Goal: Check status: Check status

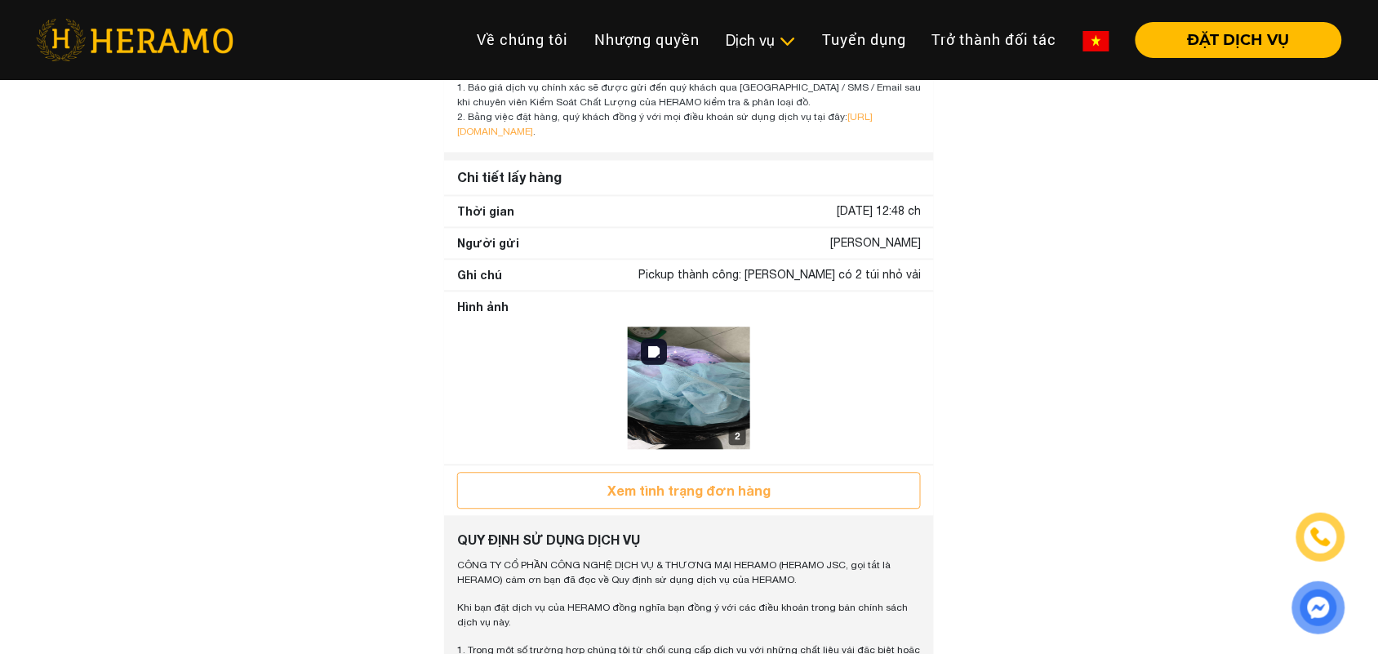
scroll to position [850, 0]
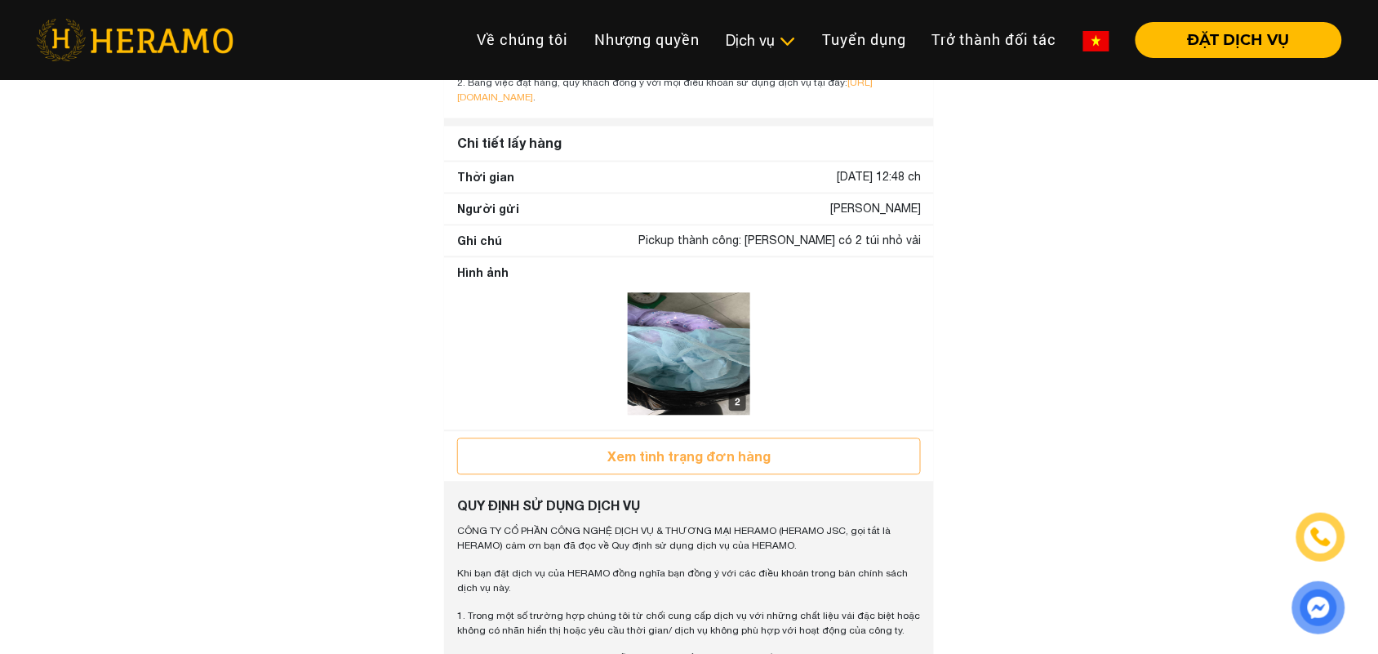
click at [667, 316] on div "Hình ảnh 2 2" at bounding box center [689, 344] width 490 height 172
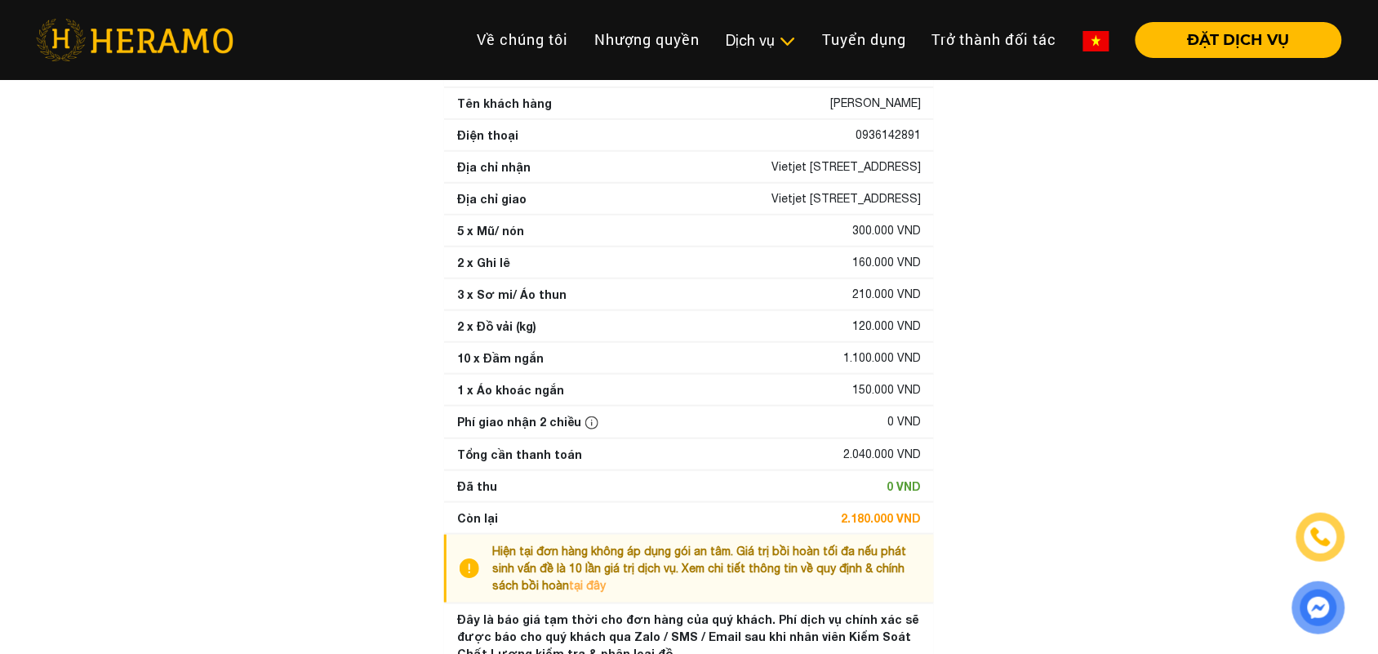
scroll to position [0, 0]
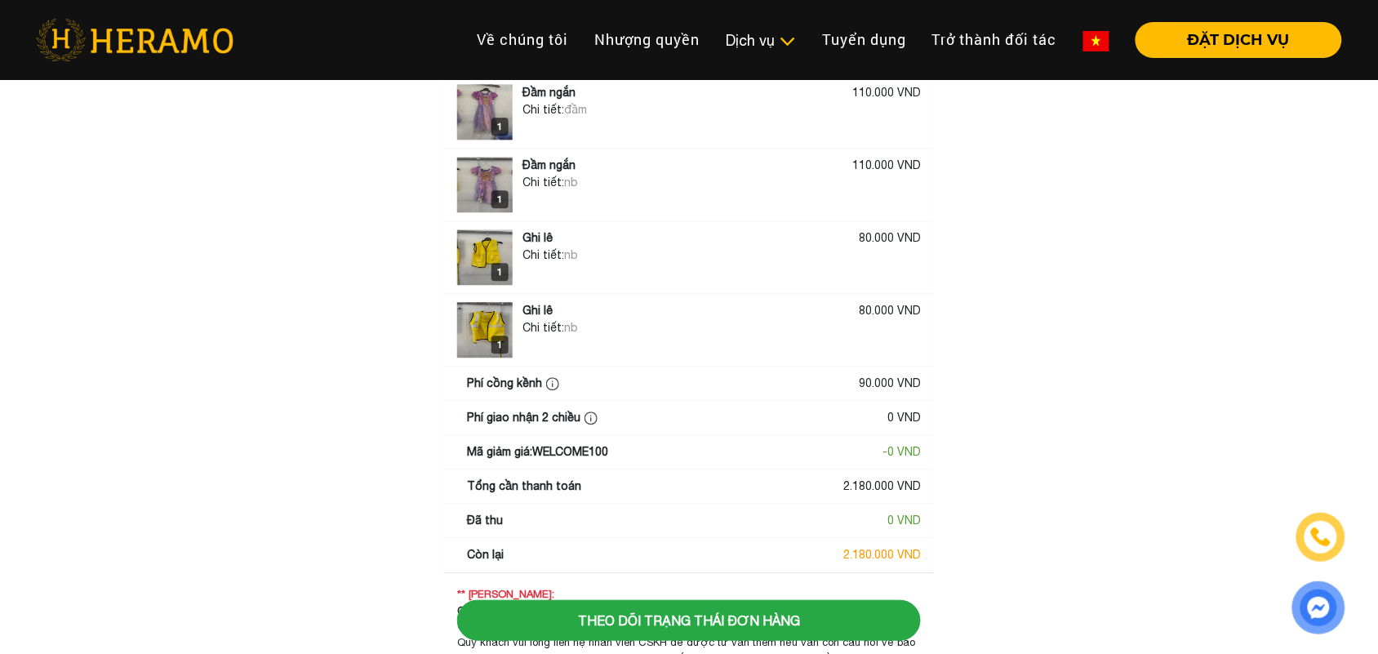
scroll to position [1168, 0]
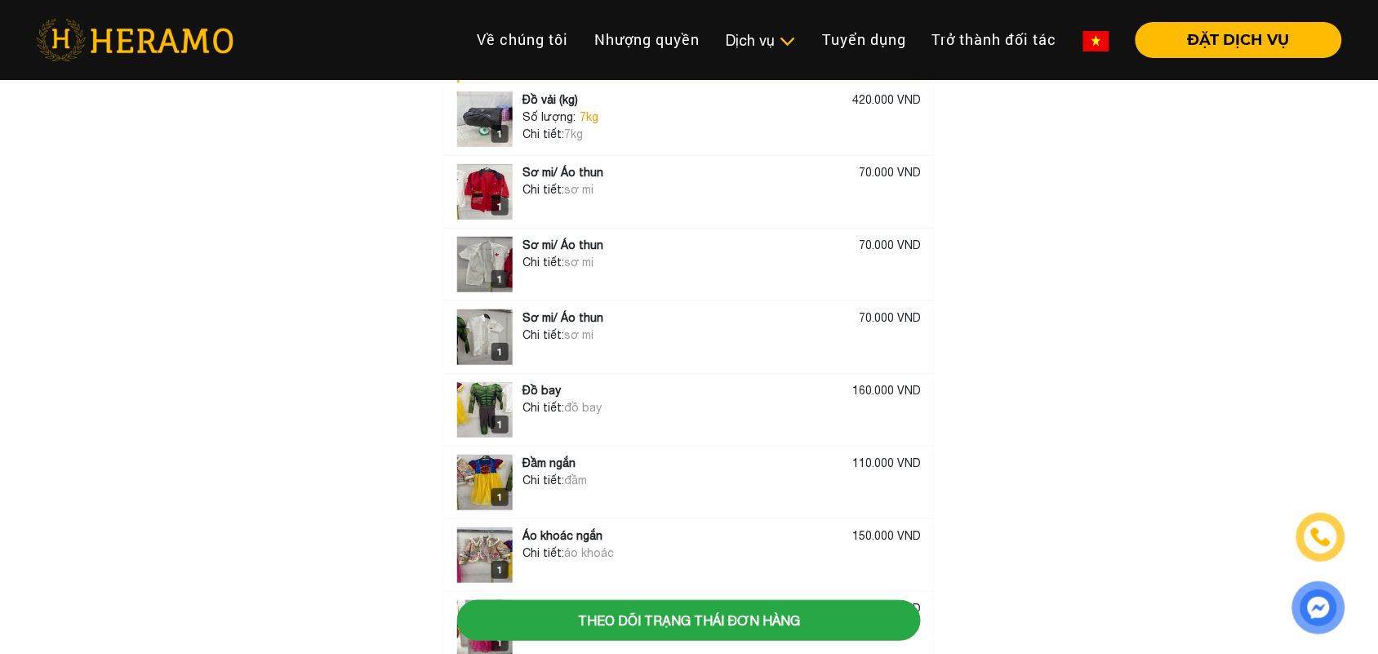
scroll to position [136, 0]
